Goal: Information Seeking & Learning: Learn about a topic

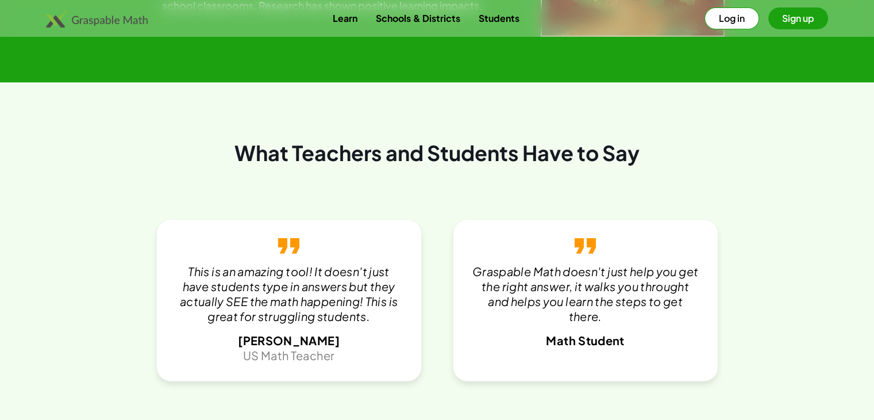
scroll to position [2300, 0]
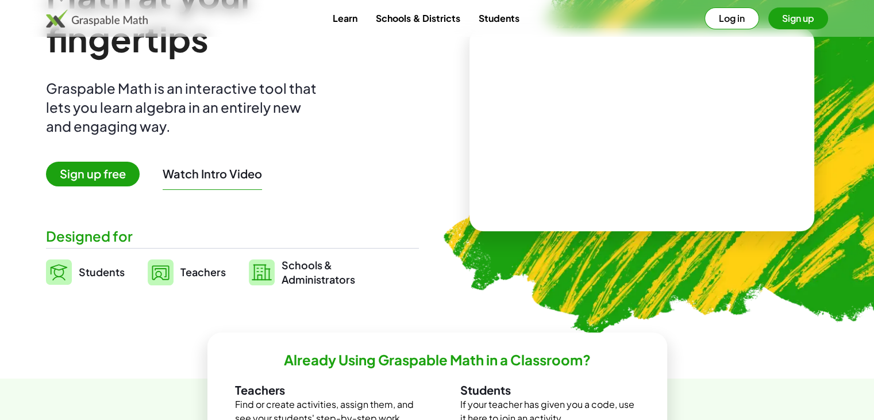
scroll to position [0, 0]
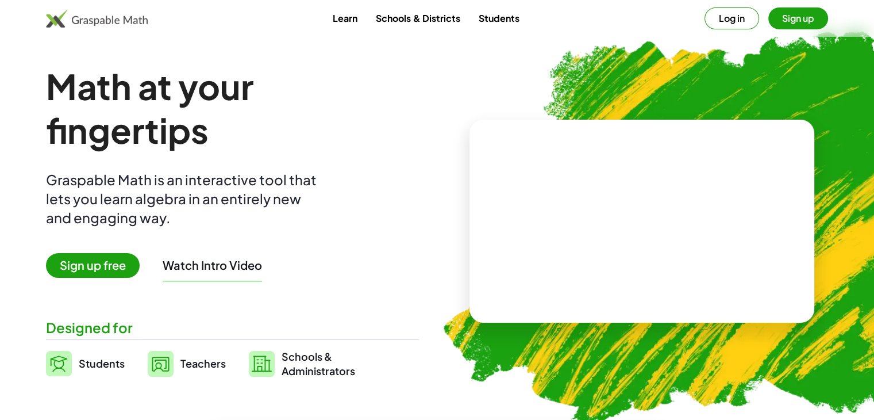
click at [791, 16] on button "Sign up" at bounding box center [799, 18] width 60 height 22
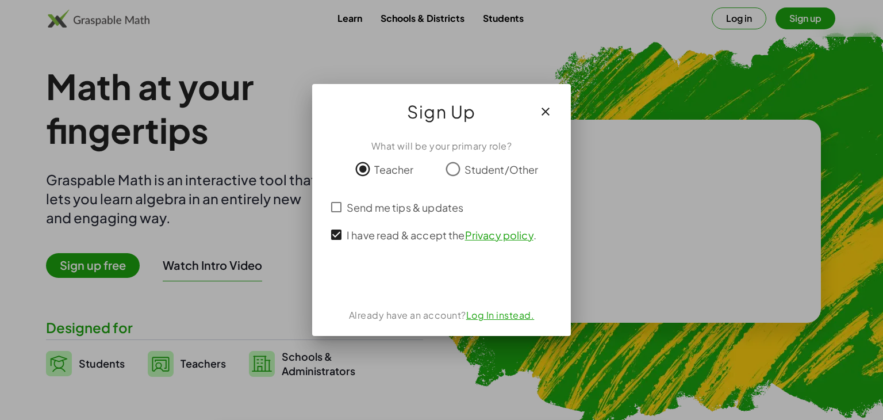
click at [507, 313] on link "Log In instead." at bounding box center [500, 315] width 68 height 12
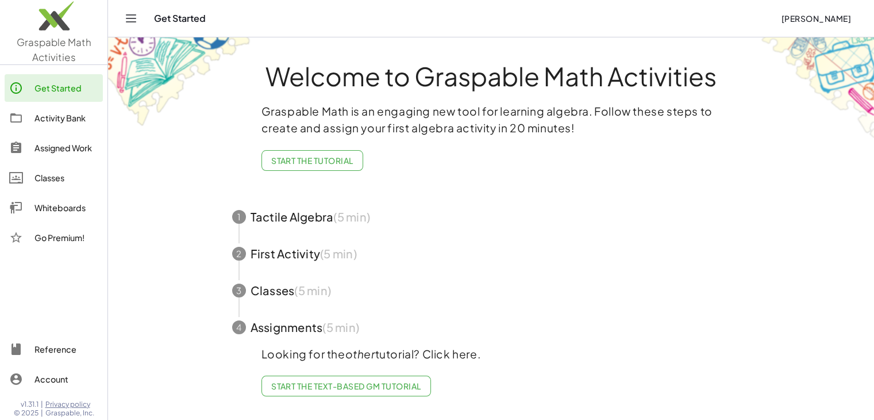
scroll to position [2, 0]
click at [369, 382] on span "Start the Text-based GM Tutorial" at bounding box center [346, 386] width 150 height 10
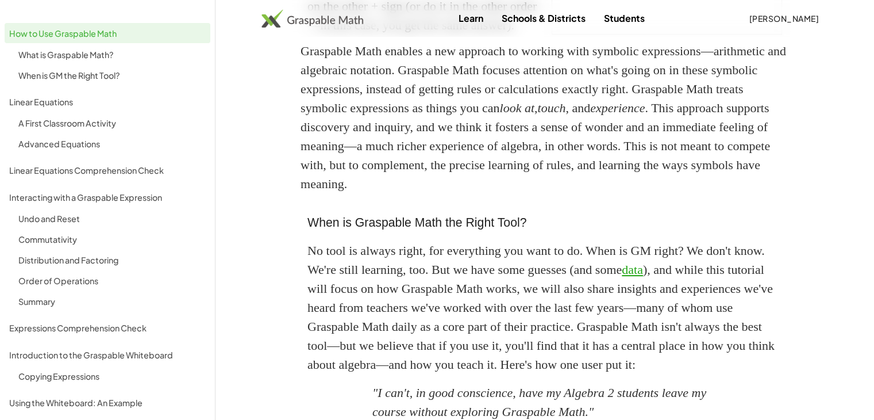
click at [69, 171] on div "Linear Equations Comprehension Check" at bounding box center [107, 170] width 197 height 14
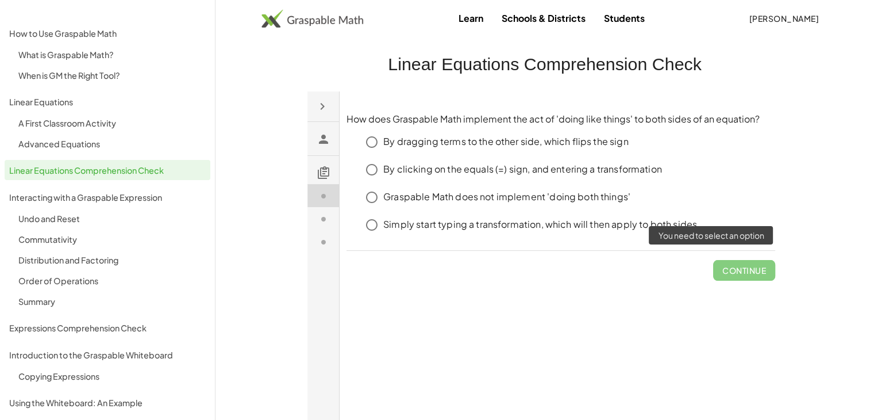
click span "Continue"
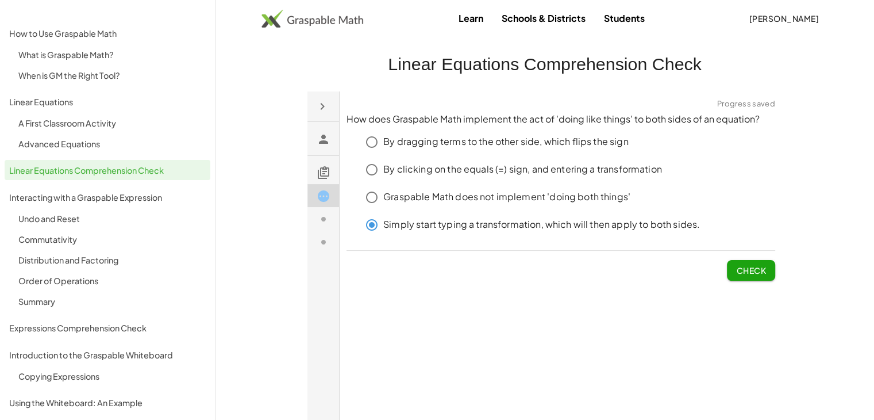
click at [757, 262] on button "Check" at bounding box center [751, 269] width 48 height 21
click span "Check"
click at [770, 271] on button "Check" at bounding box center [751, 269] width 48 height 21
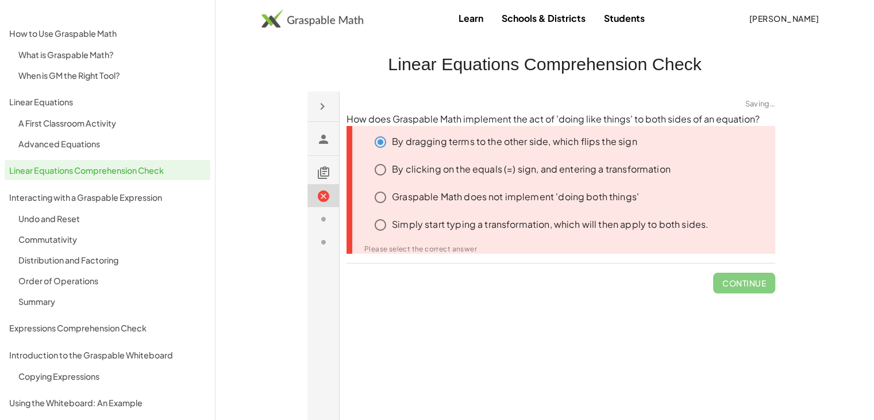
click at [428, 171] on p "By clicking on the equals (=) sign, and entering a transformation" at bounding box center [531, 168] width 279 height 13
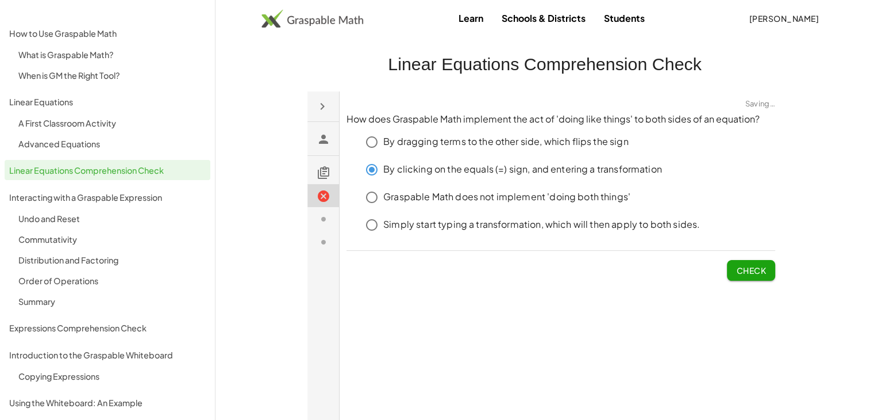
click at [744, 262] on button "Check" at bounding box center [751, 269] width 48 height 21
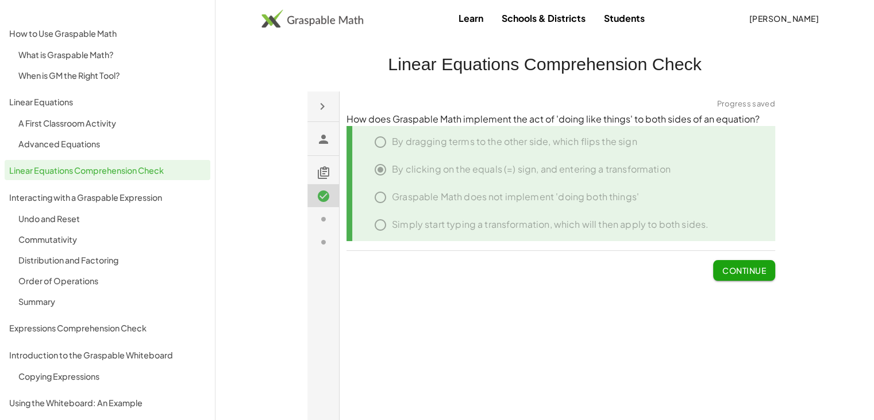
click span "Continue"
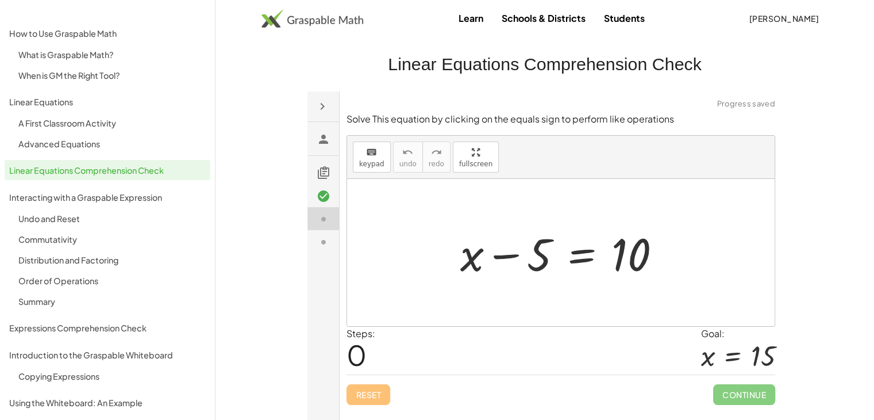
click at [580, 255] on div at bounding box center [565, 251] width 221 height 59
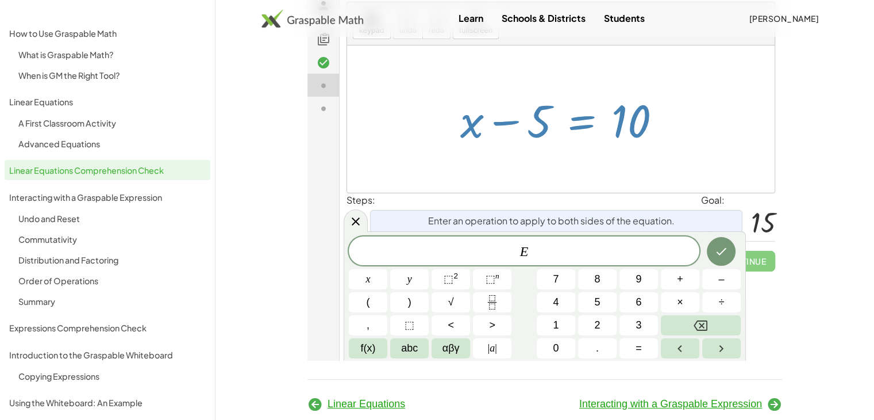
scroll to position [166, 0]
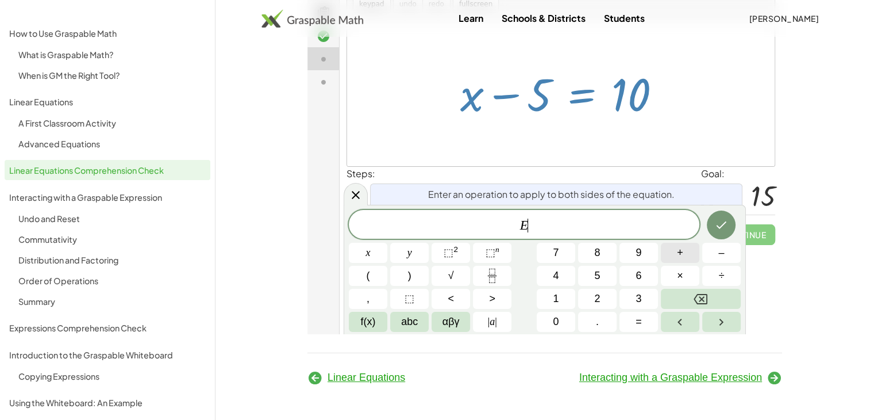
click at [680, 250] on span "+" at bounding box center [680, 253] width 6 height 16
click at [590, 271] on button "5" at bounding box center [597, 276] width 39 height 20
click at [722, 221] on icon "Done" at bounding box center [722, 225] width 14 height 14
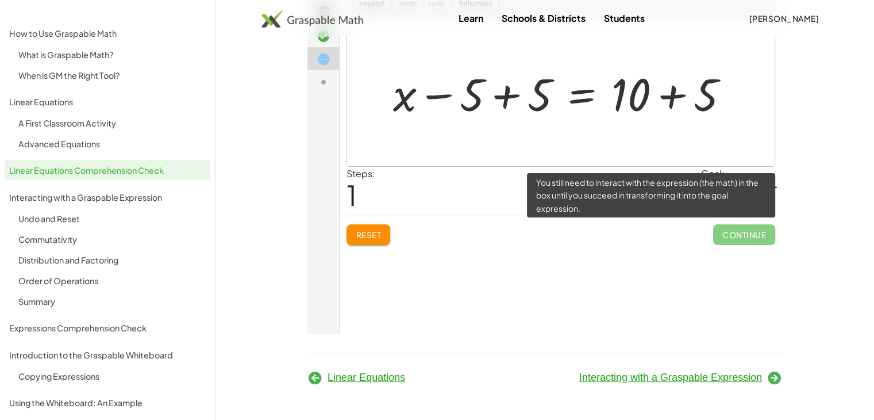
click span "Continue"
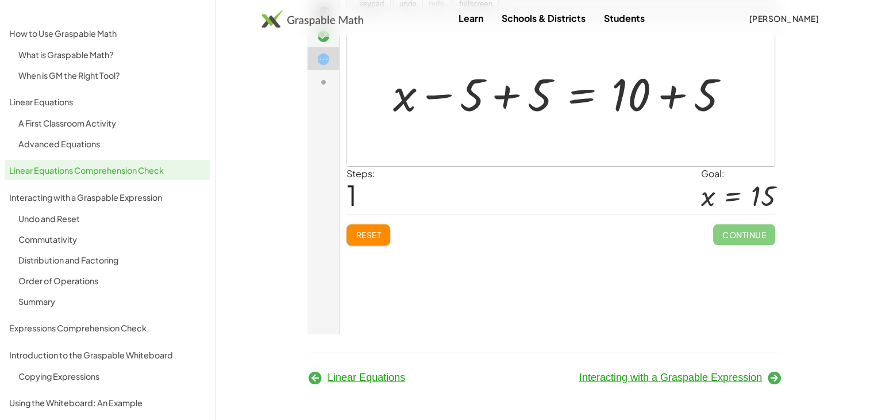
click at [493, 94] on div at bounding box center [565, 92] width 356 height 59
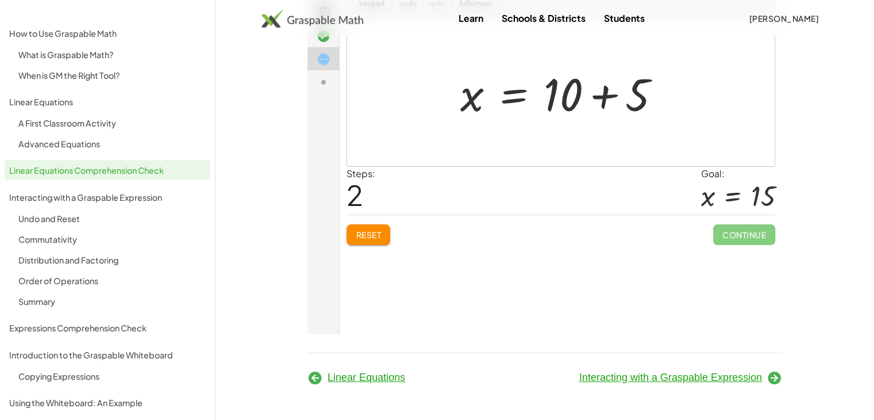
click at [607, 97] on div at bounding box center [565, 92] width 221 height 59
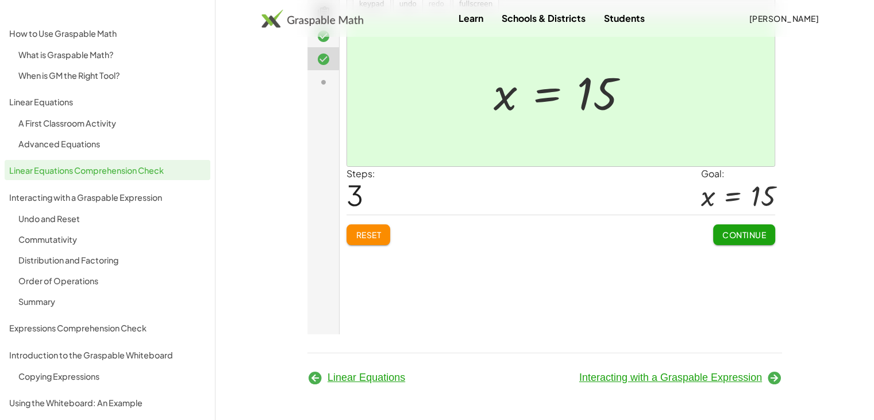
click at [672, 373] on span "Interacting with a Graspable Expression" at bounding box center [671, 376] width 183 height 11
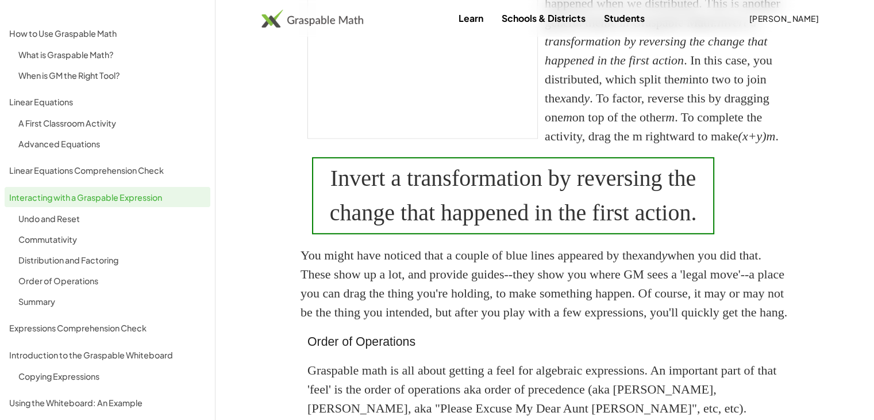
scroll to position [754, 0]
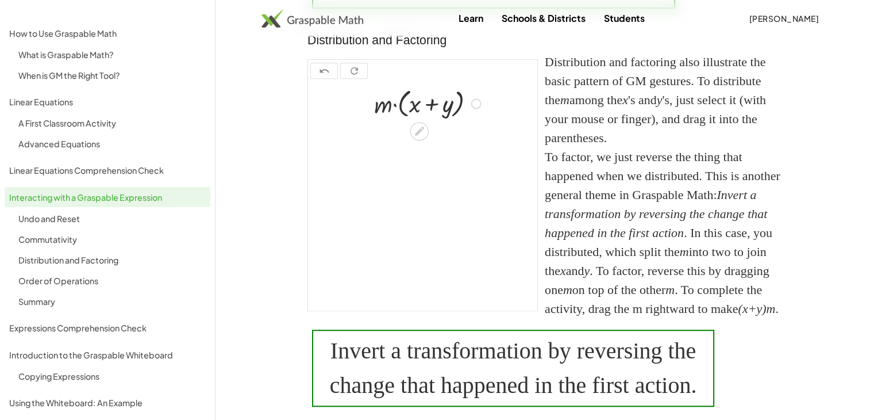
click at [410, 120] on div at bounding box center [430, 103] width 122 height 36
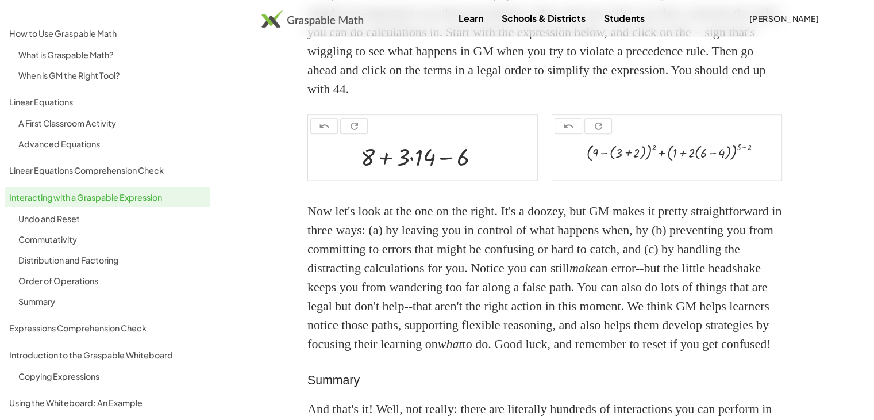
scroll to position [1424, 0]
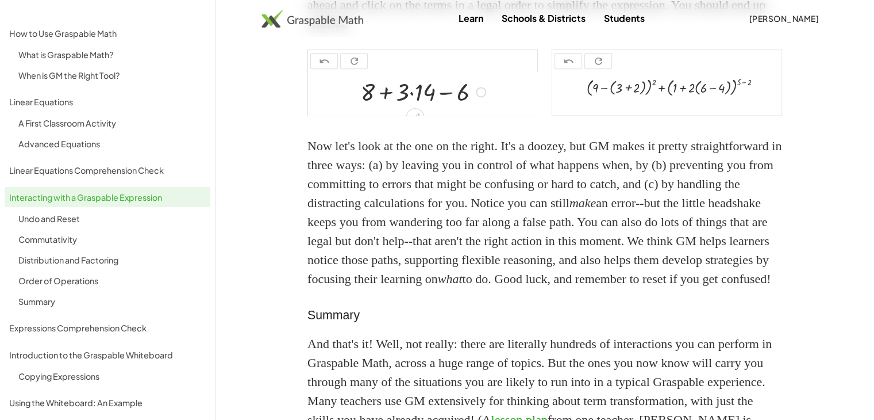
click at [407, 107] on div at bounding box center [425, 91] width 140 height 32
click at [411, 107] on div at bounding box center [425, 91] width 140 height 32
click at [411, 107] on div at bounding box center [425, 91] width 126 height 32
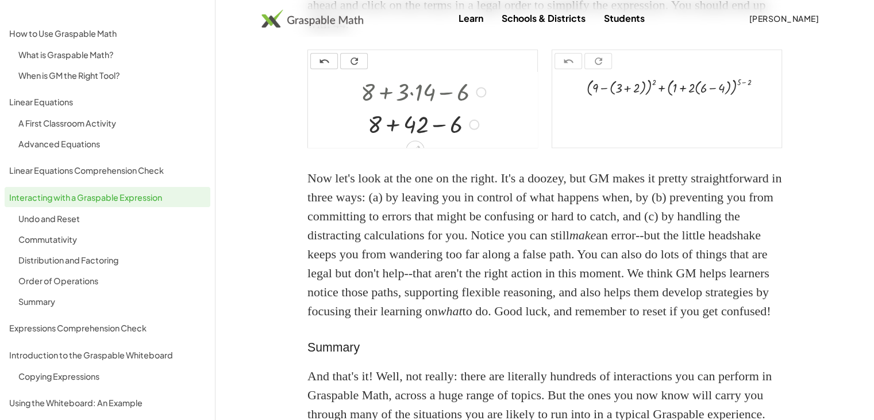
click at [423, 140] on div at bounding box center [425, 124] width 140 height 32
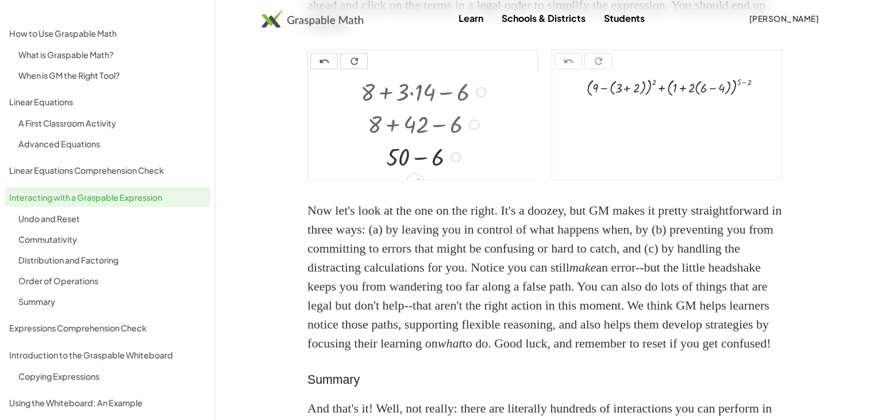
click at [398, 172] on div at bounding box center [425, 156] width 140 height 32
click at [425, 172] on div at bounding box center [425, 156] width 140 height 32
click at [425, 171] on div at bounding box center [425, 155] width 140 height 31
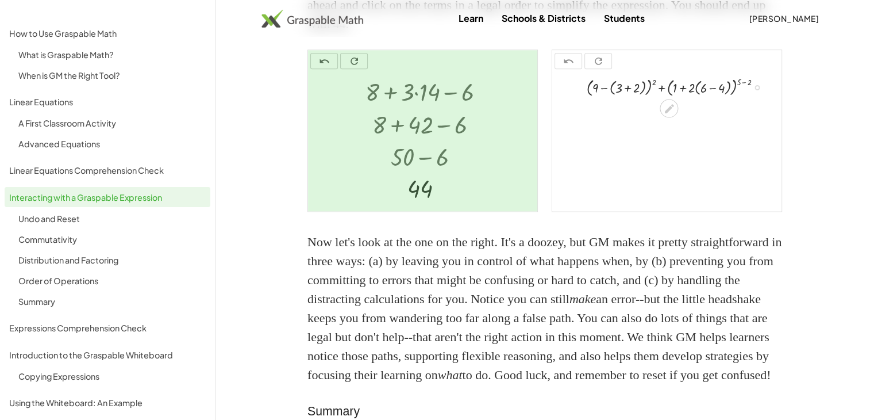
click at [626, 98] on div at bounding box center [679, 86] width 197 height 23
click at [626, 121] on div at bounding box center [679, 109] width 197 height 23
click at [692, 144] on div at bounding box center [679, 132] width 197 height 23
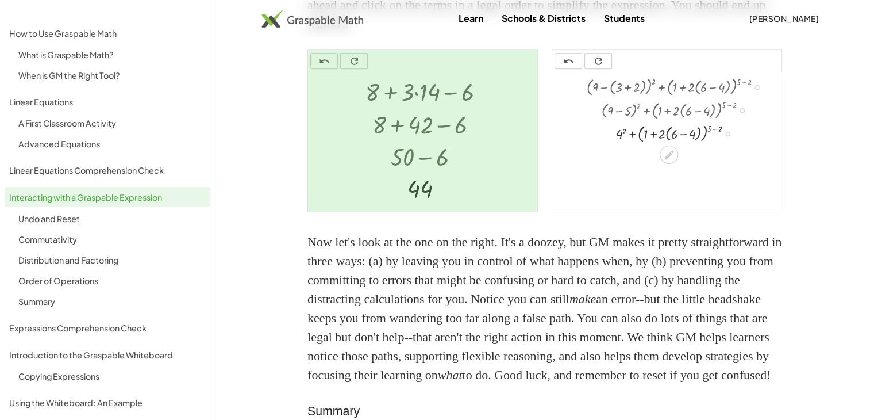
click at [692, 144] on div at bounding box center [679, 132] width 197 height 23
click at [678, 166] on div at bounding box center [679, 154] width 197 height 21
click at [681, 166] on div at bounding box center [679, 154] width 197 height 21
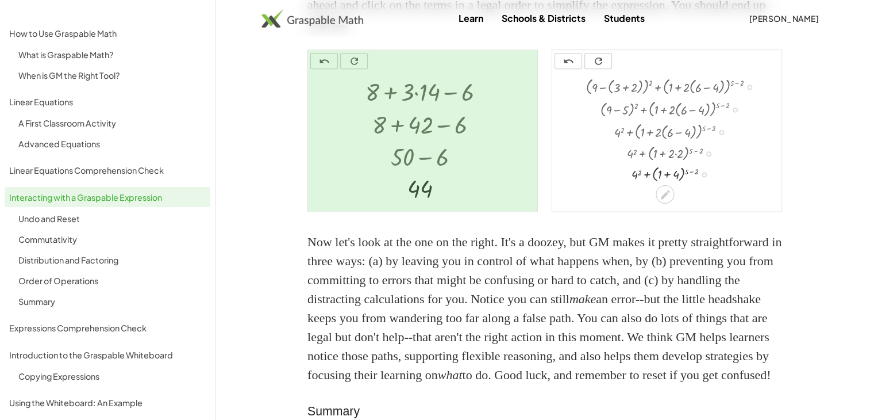
click at [676, 184] on div at bounding box center [676, 173] width 190 height 21
click at [682, 203] on div at bounding box center [676, 193] width 190 height 19
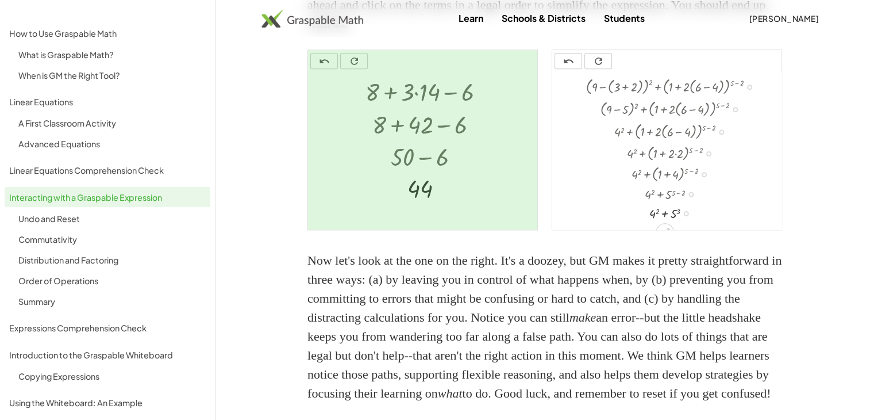
scroll to position [21, 0]
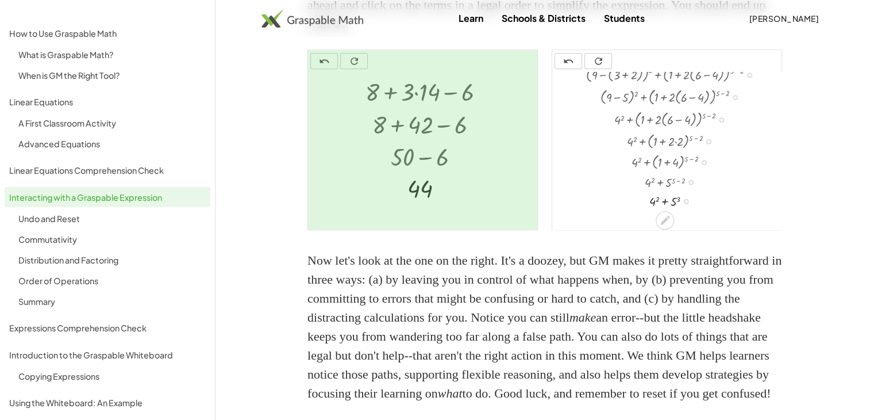
click at [658, 210] on div at bounding box center [676, 200] width 190 height 19
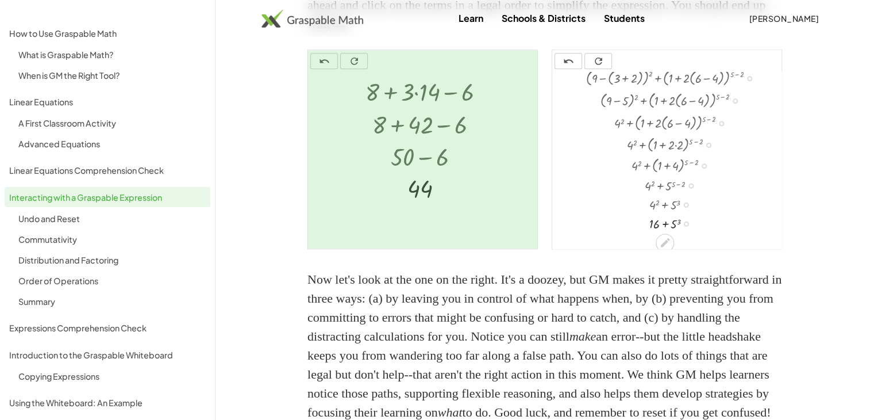
click at [674, 232] on div at bounding box center [676, 222] width 190 height 19
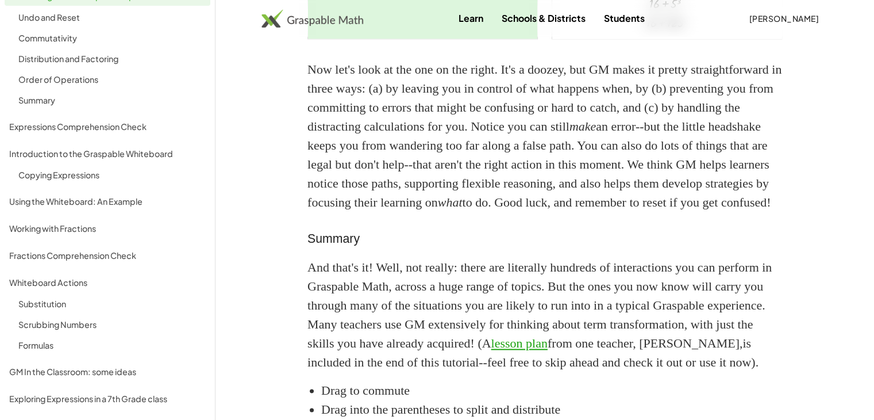
scroll to position [1654, 0]
click at [118, 398] on div "Exploring Expressions in a 7th Grade class" at bounding box center [107, 399] width 197 height 14
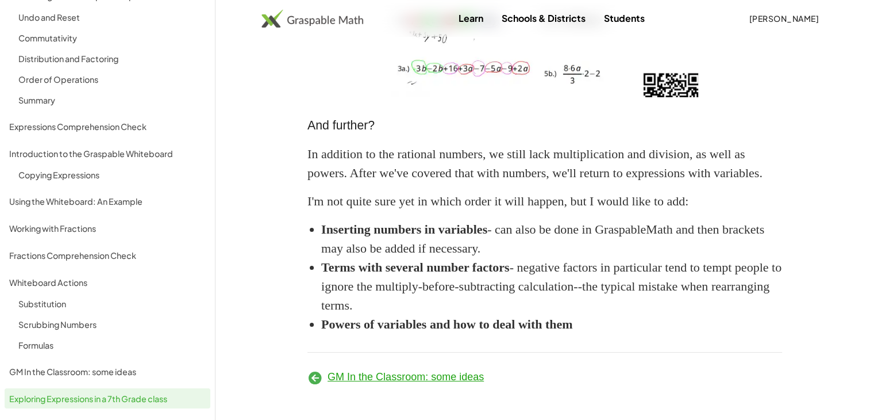
scroll to position [4607, 0]
